Goal: Find specific page/section: Find specific page/section

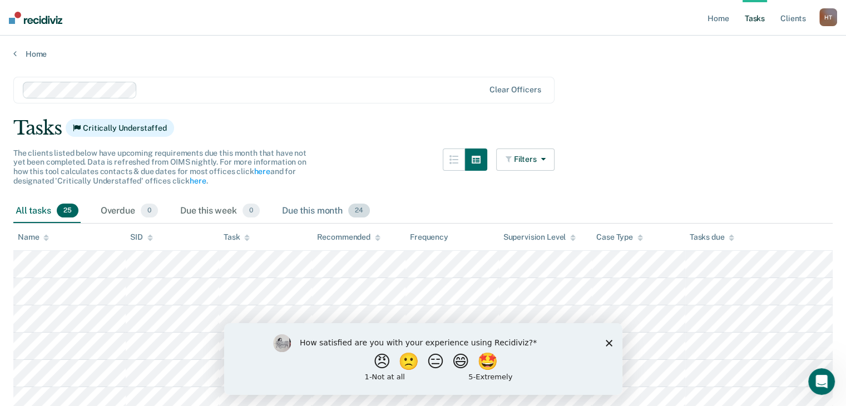
click at [340, 212] on div "Due this month 24" at bounding box center [326, 211] width 92 height 24
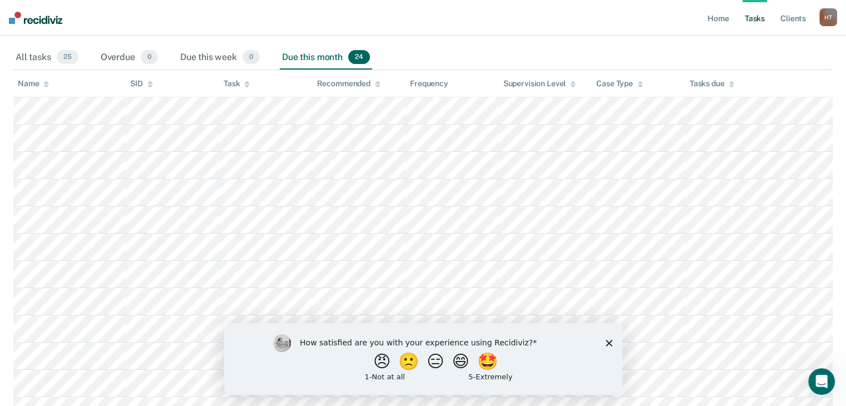
scroll to position [167, 0]
